Goal: Transaction & Acquisition: Obtain resource

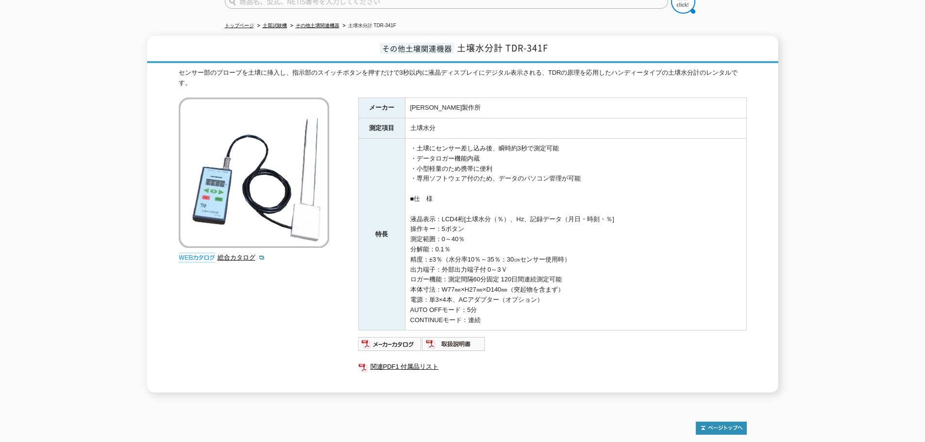
scroll to position [97, 0]
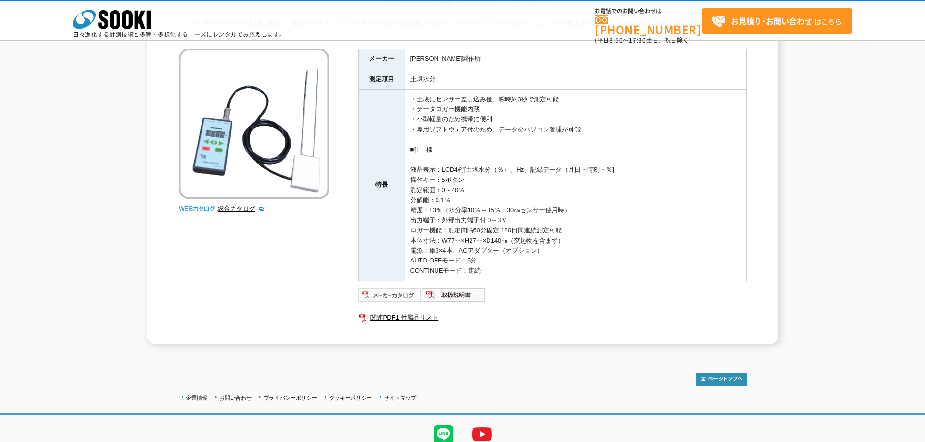
click at [404, 294] on img at bounding box center [390, 295] width 64 height 16
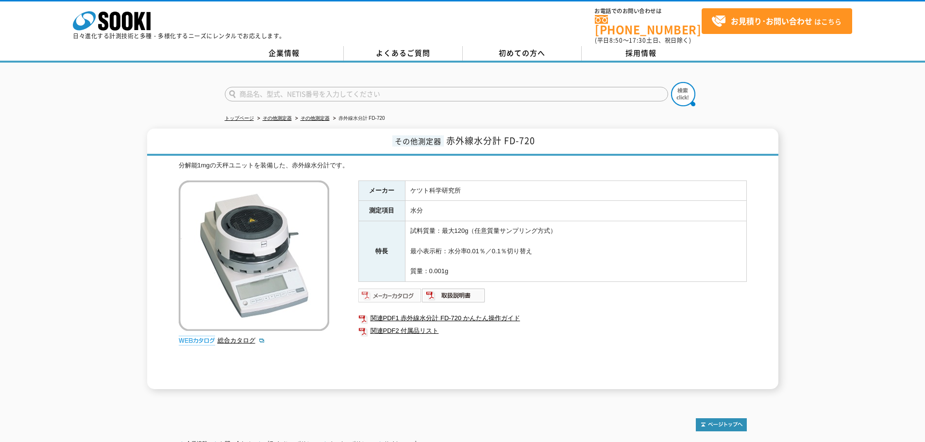
click at [389, 289] on img at bounding box center [390, 296] width 64 height 16
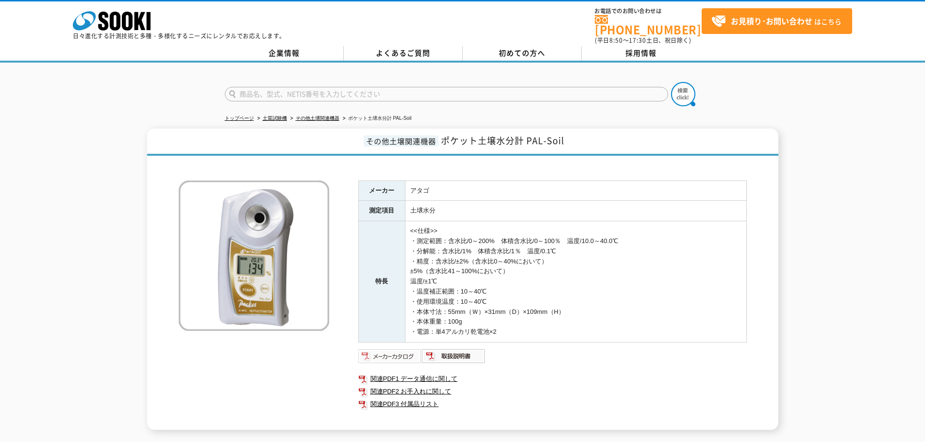
click at [401, 349] on img at bounding box center [390, 357] width 64 height 16
